Goal: Task Accomplishment & Management: Complete application form

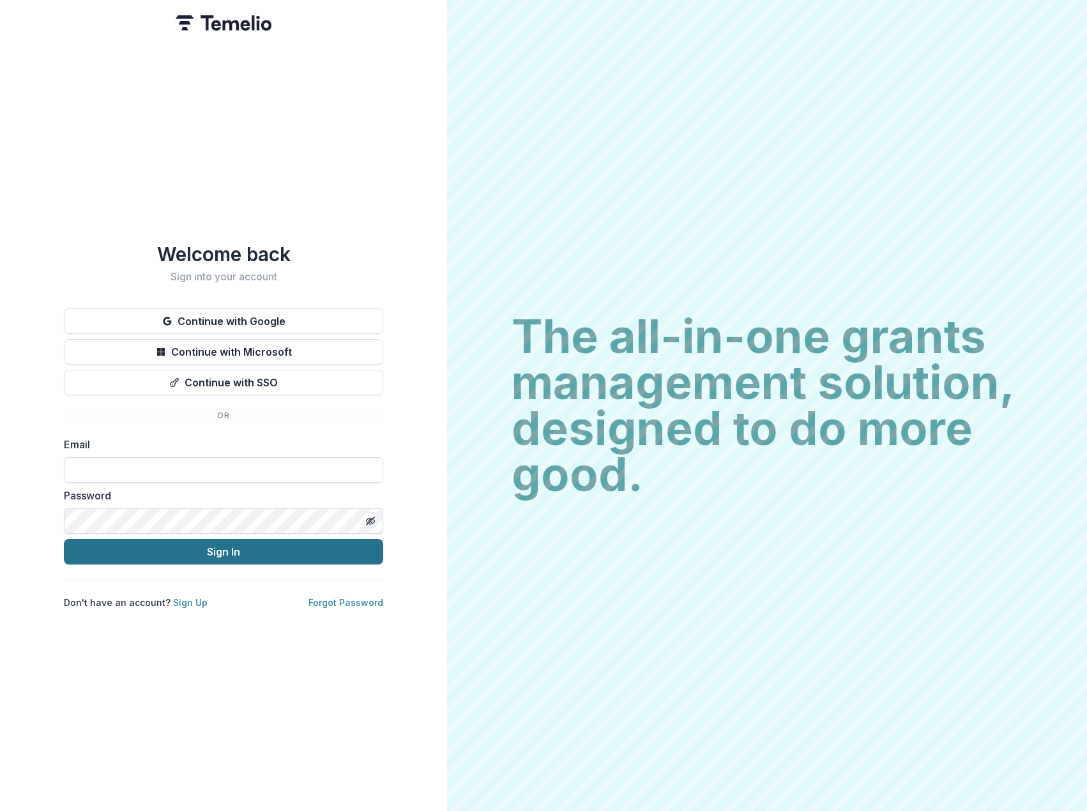
type input "**********"
click at [144, 545] on button "Sign In" at bounding box center [223, 552] width 319 height 26
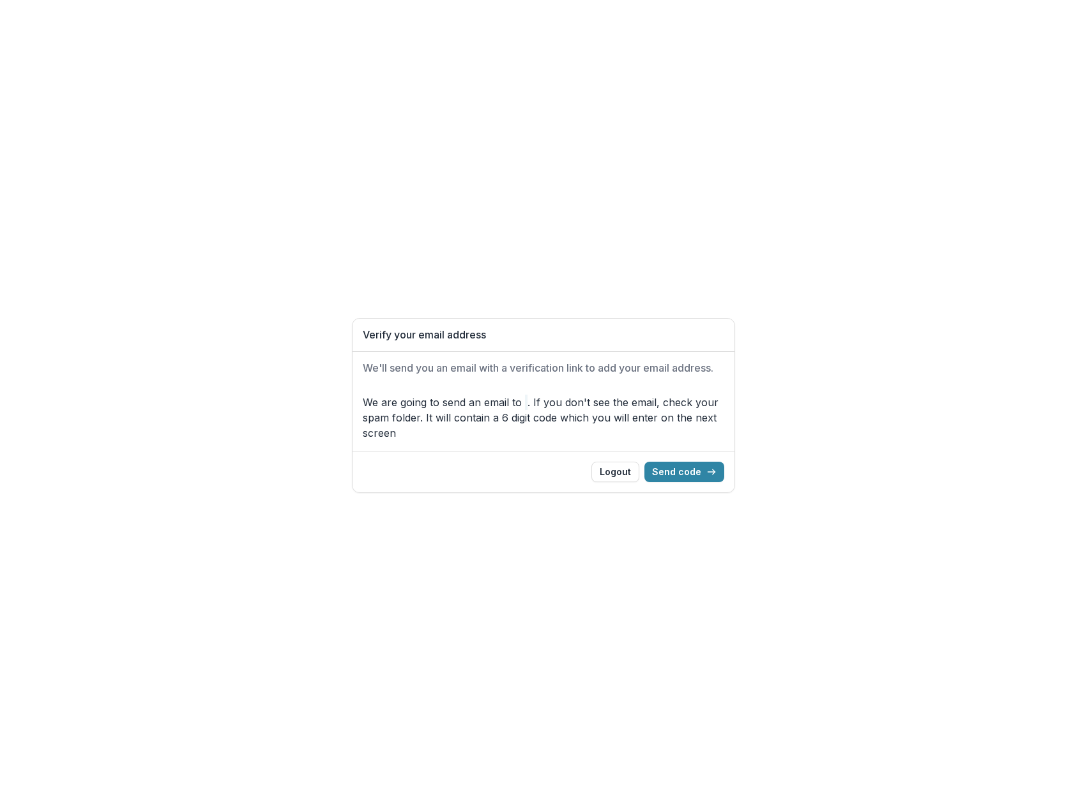
click at [1015, 112] on div "Verify your email address We'll send you an email with a verification link to a…" at bounding box center [543, 405] width 1087 height 811
click at [694, 473] on button "Send code" at bounding box center [685, 472] width 80 height 20
